Goal: Find specific fact: Find specific fact

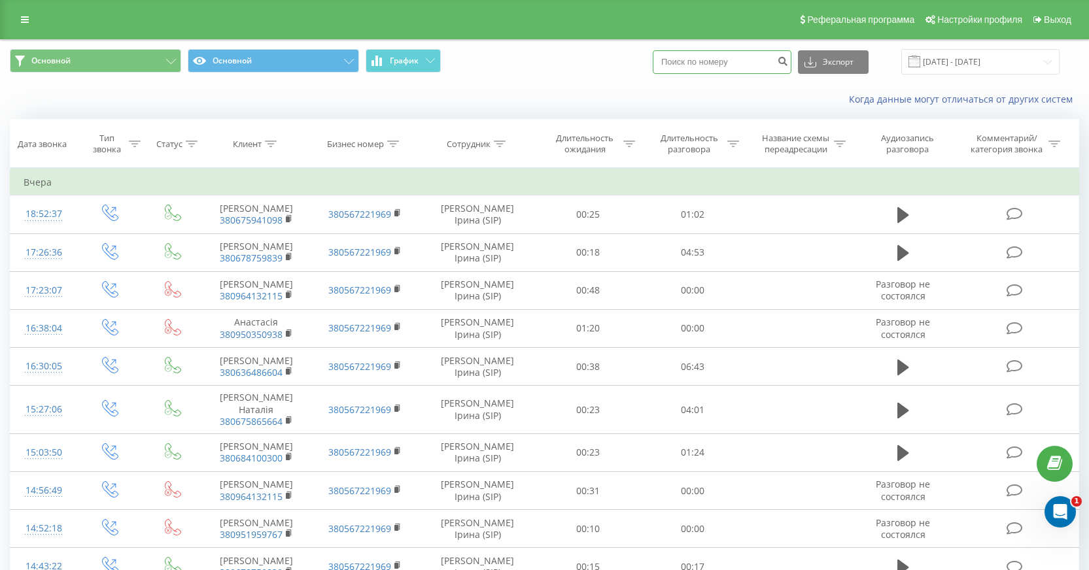
click at [761, 74] on input at bounding box center [722, 62] width 139 height 24
paste input "15877835918"
type input "15877835918"
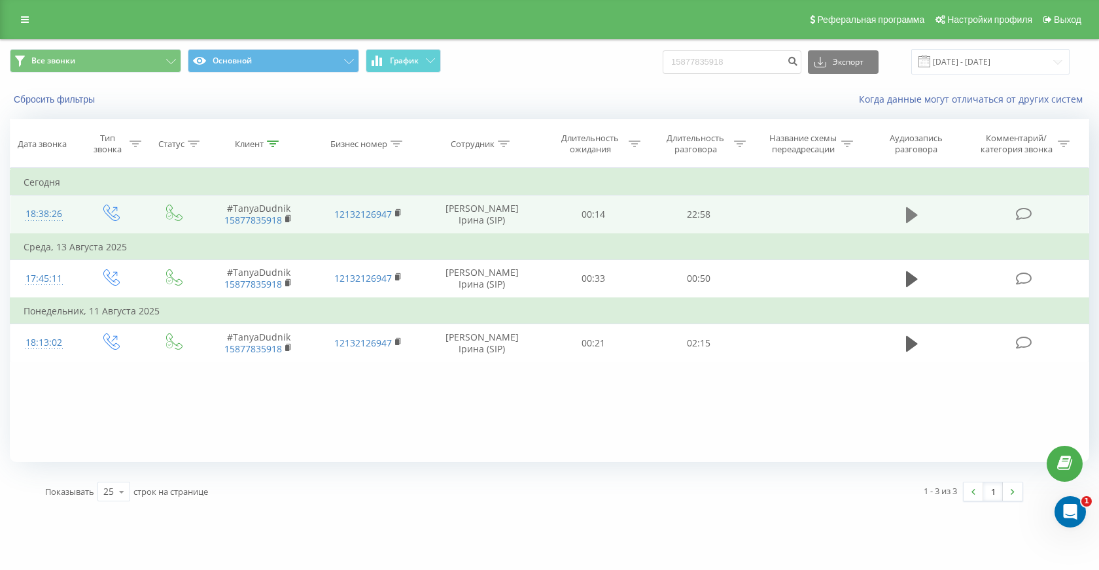
click at [910, 223] on icon at bounding box center [912, 215] width 12 height 16
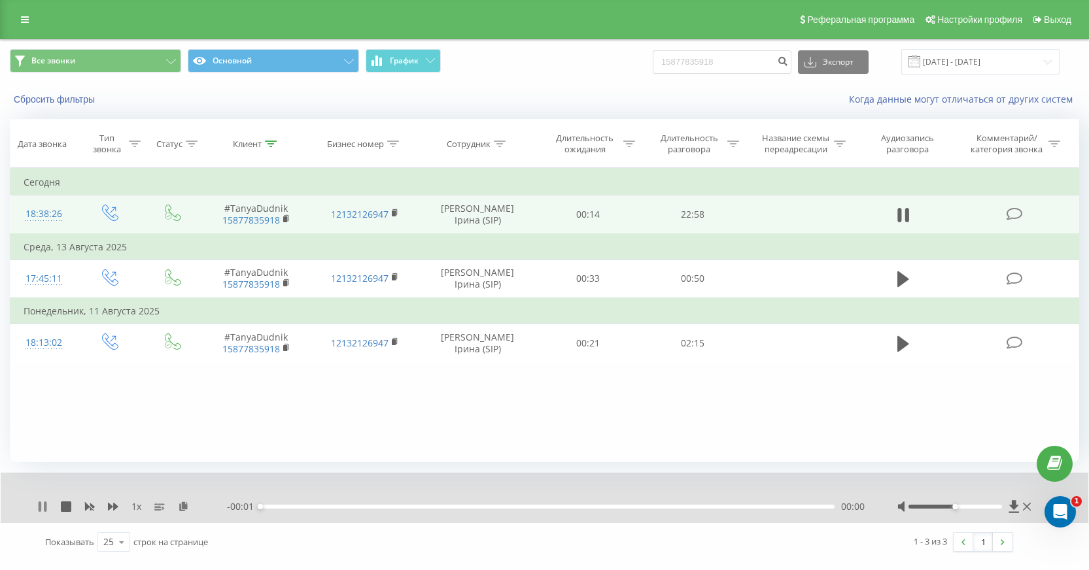
click at [43, 512] on icon at bounding box center [42, 507] width 10 height 10
click at [185, 511] on icon at bounding box center [183, 506] width 11 height 9
